Goal: Transaction & Acquisition: Purchase product/service

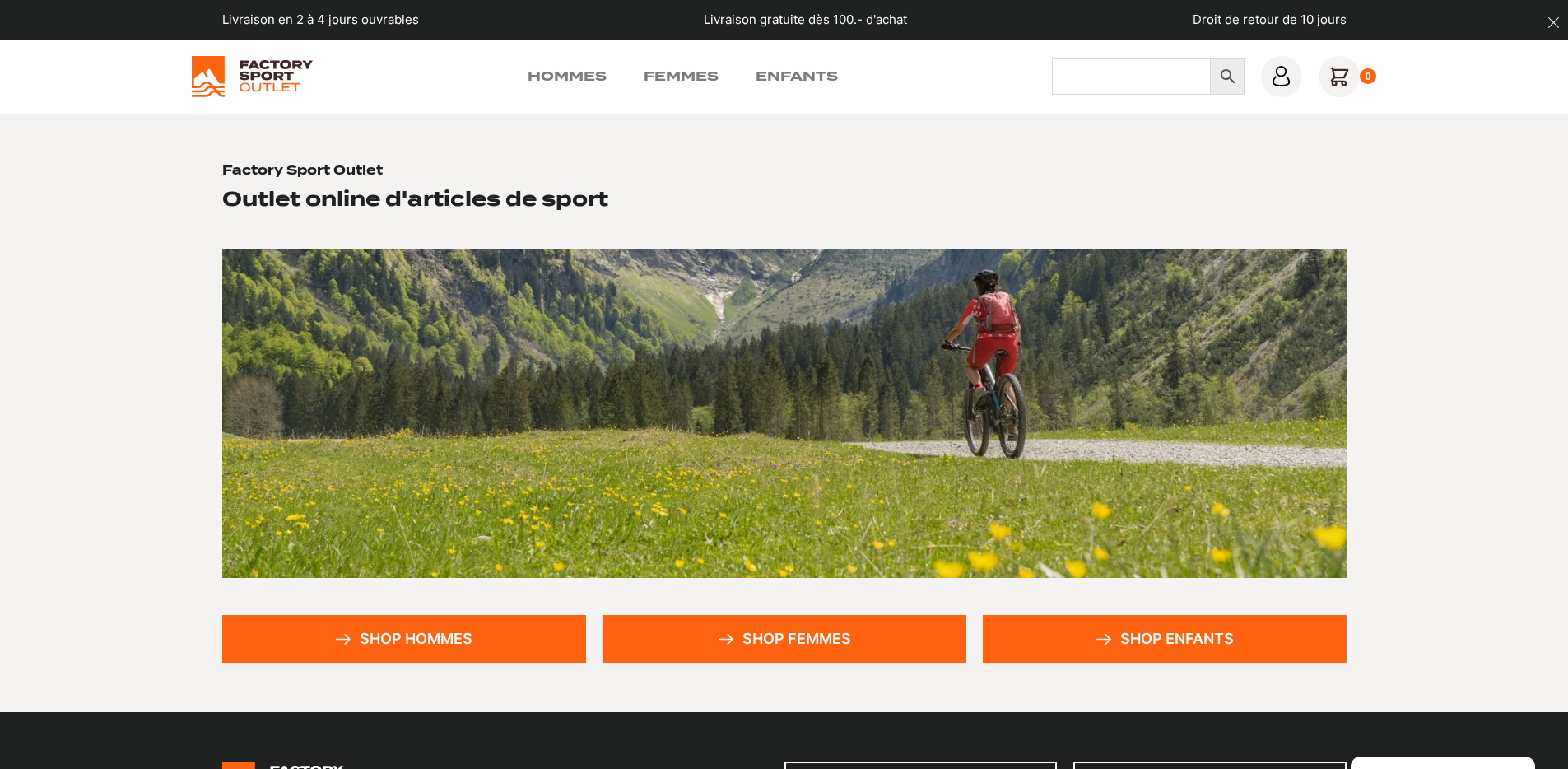
click at [1091, 67] on input "Chercher" at bounding box center [1131, 77] width 159 height 36
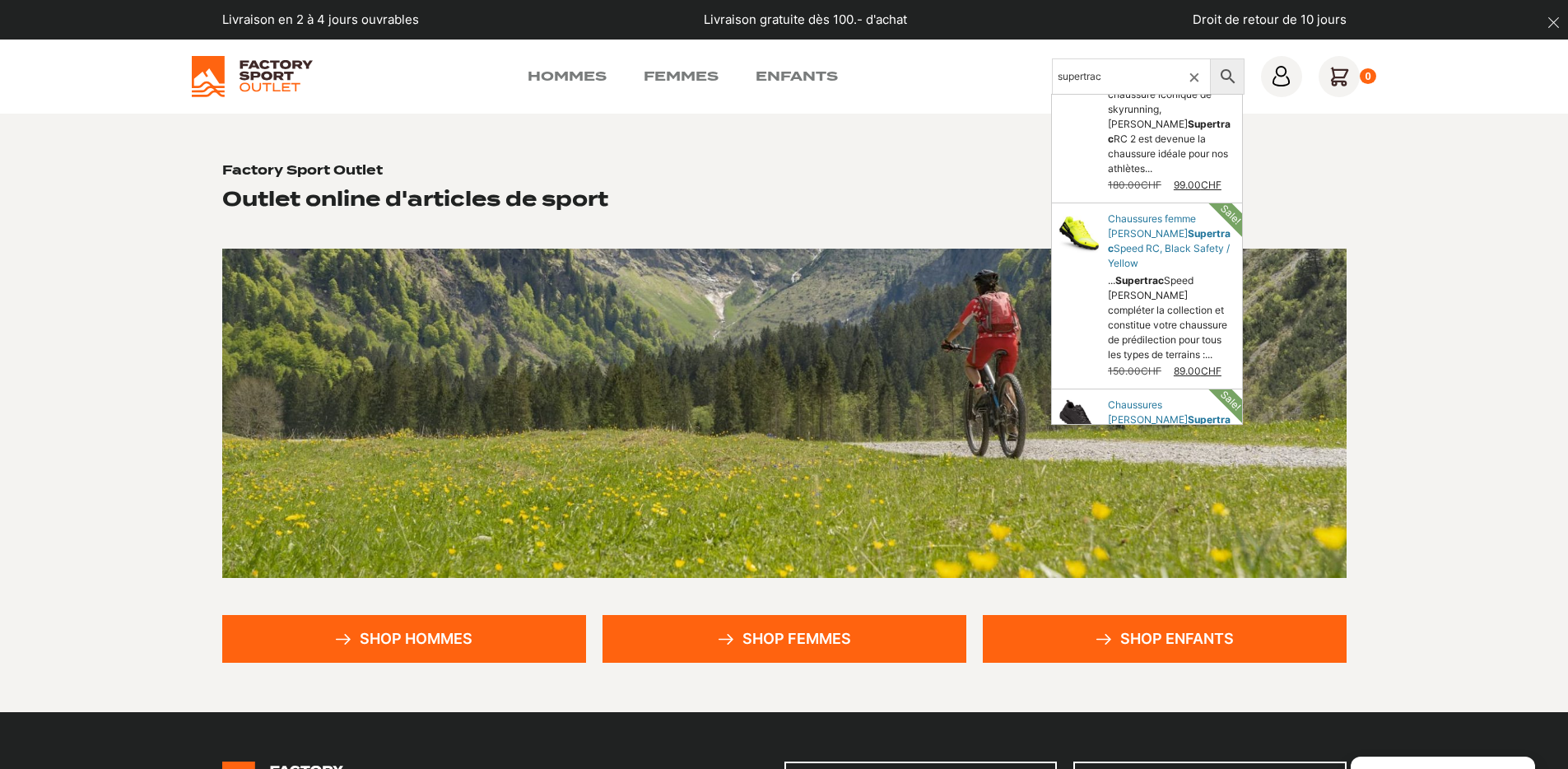
scroll to position [408, 0]
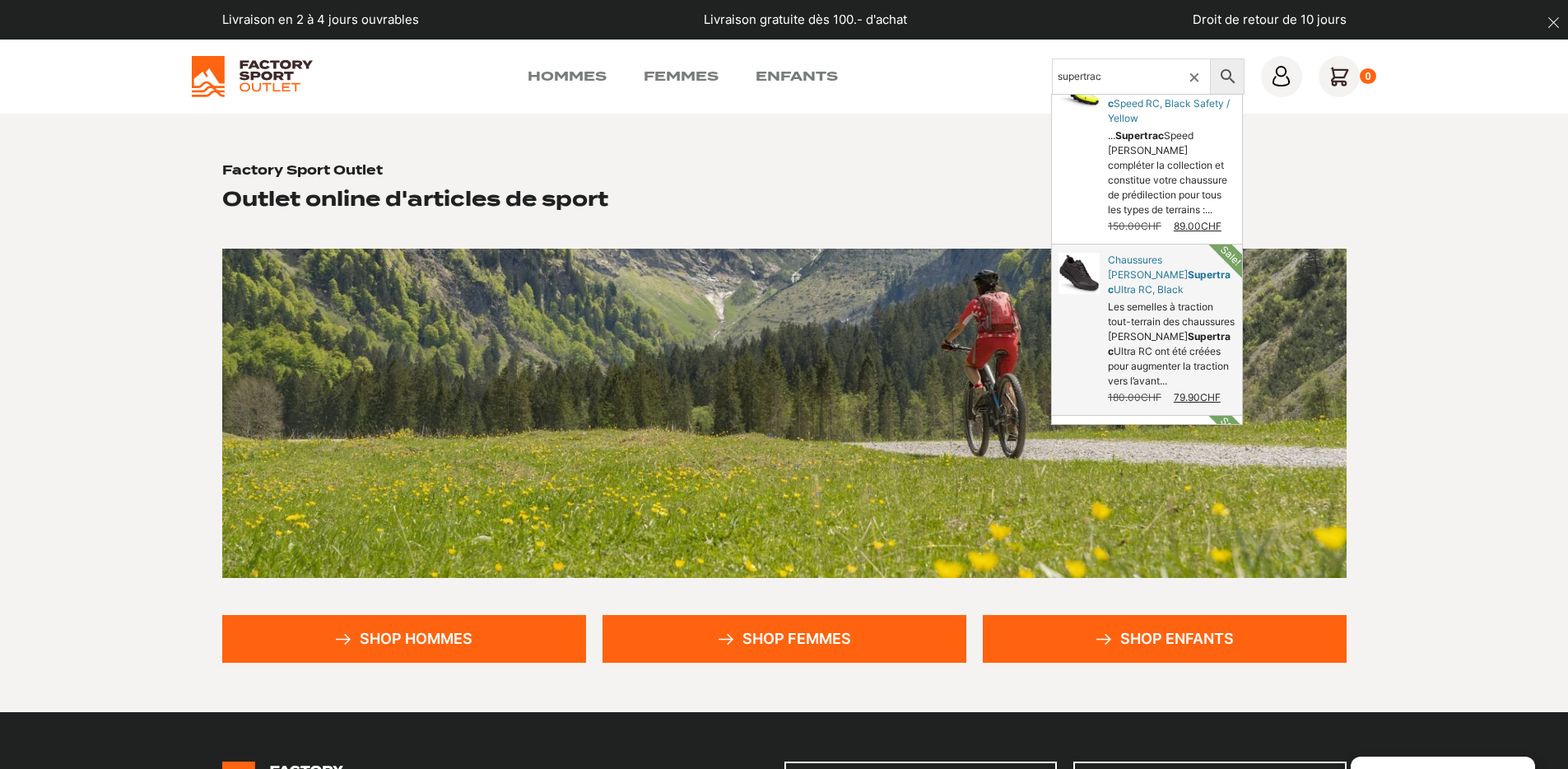
type input "supertrac"
click at [1133, 297] on link "Chaussures [PERSON_NAME] Ultra RC, Black" at bounding box center [1147, 330] width 191 height 170
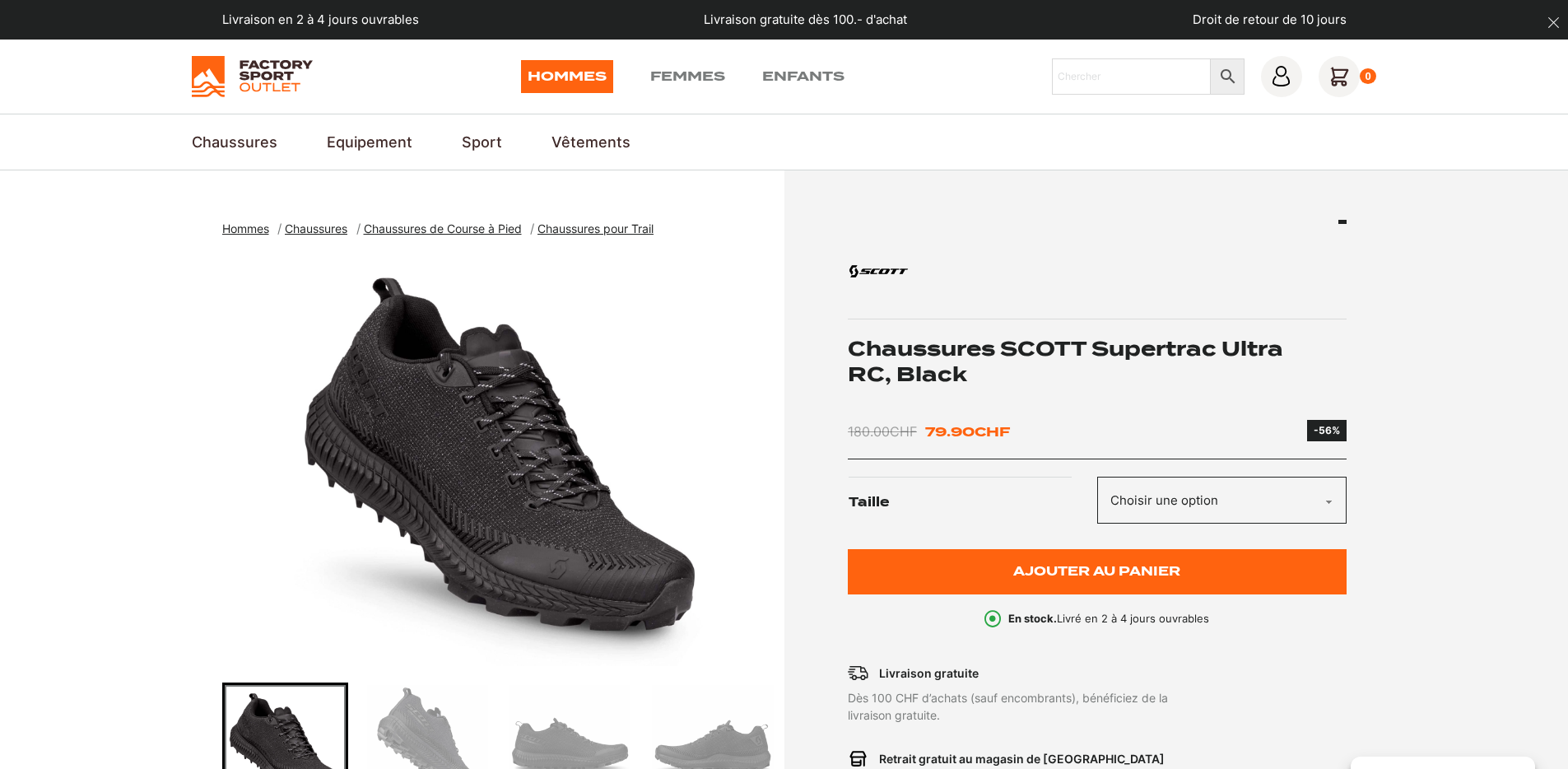
scroll to position [100, 0]
